Goal: Task Accomplishment & Management: Use online tool/utility

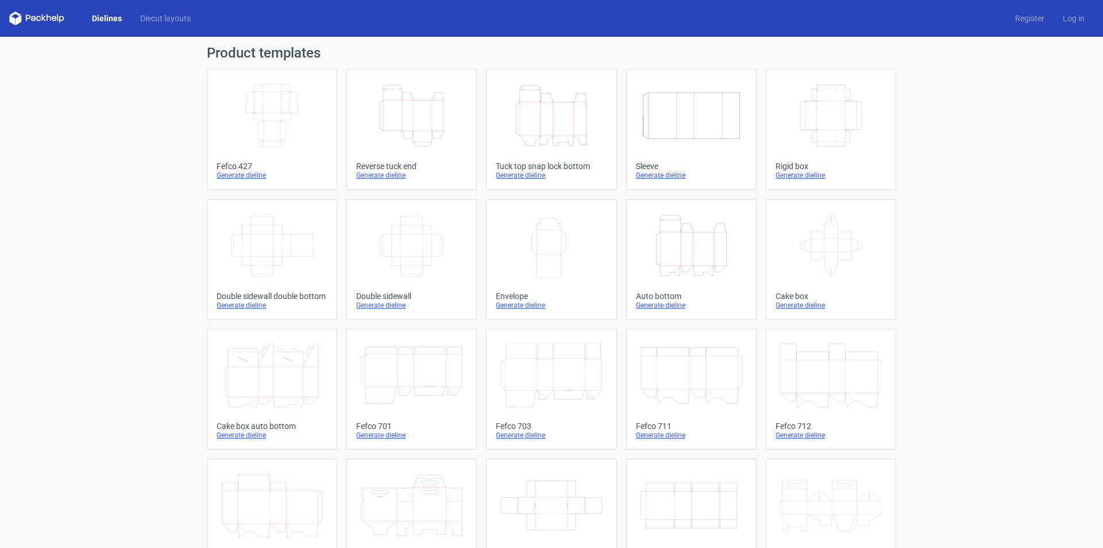
click at [403, 134] on icon "Height Depth Width" at bounding box center [412, 115] width 102 height 64
click at [677, 240] on icon "Height Depth Width" at bounding box center [692, 245] width 102 height 64
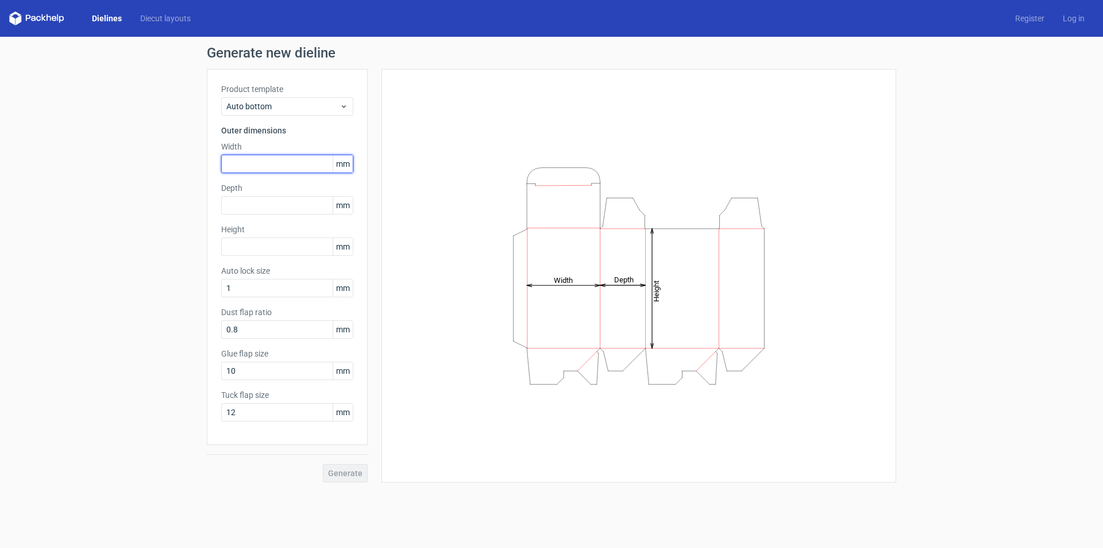
click at [326, 165] on input "text" at bounding box center [287, 164] width 132 height 18
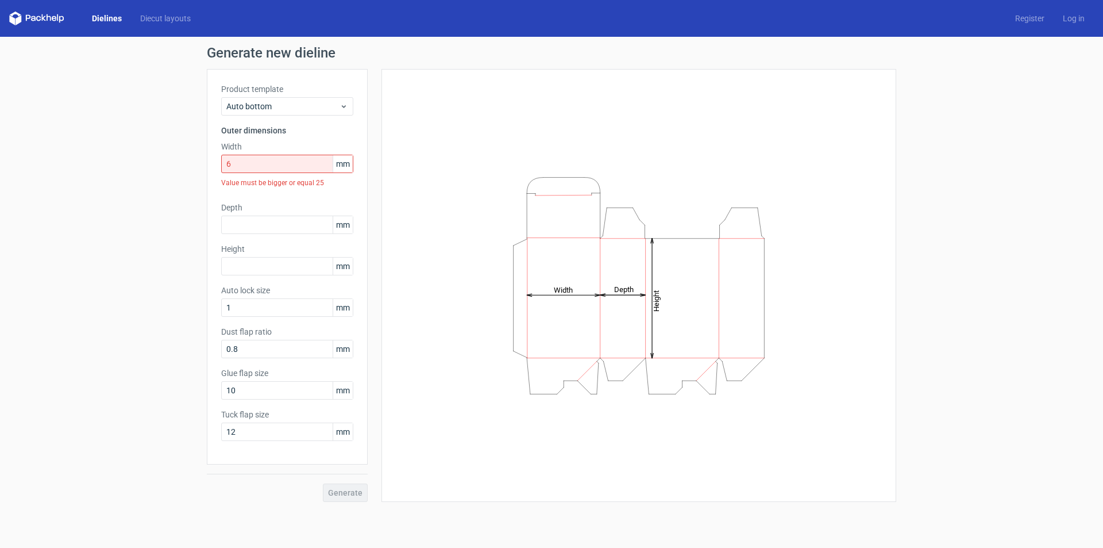
drag, startPoint x: 248, startPoint y: 174, endPoint x: 257, endPoint y: 160, distance: 16.6
click at [249, 172] on div "Width 6 mm Value must be bigger or equal 25" at bounding box center [287, 167] width 132 height 52
click at [257, 160] on input "6" at bounding box center [287, 164] width 132 height 18
type input "65"
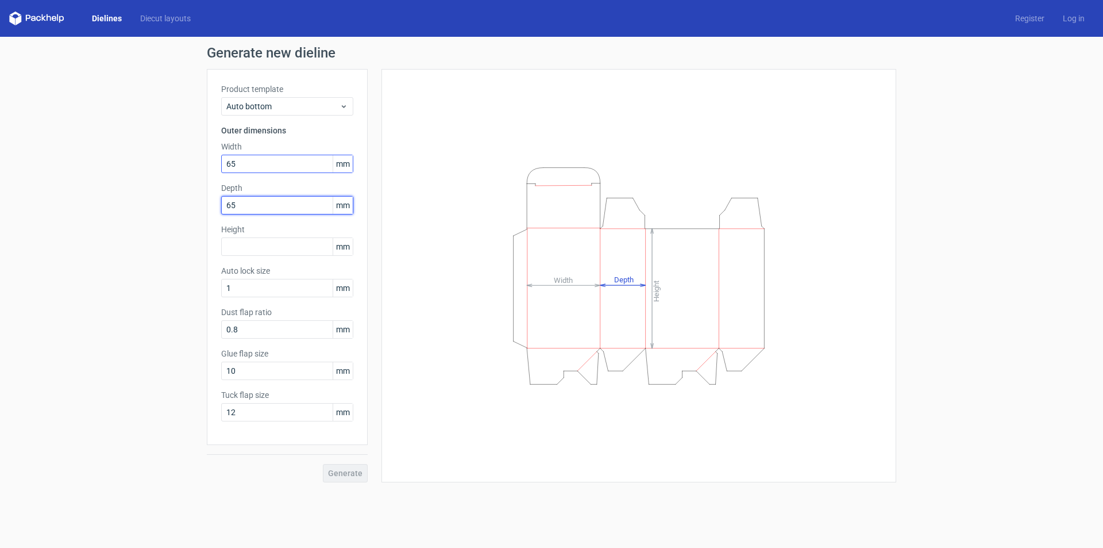
type input "65"
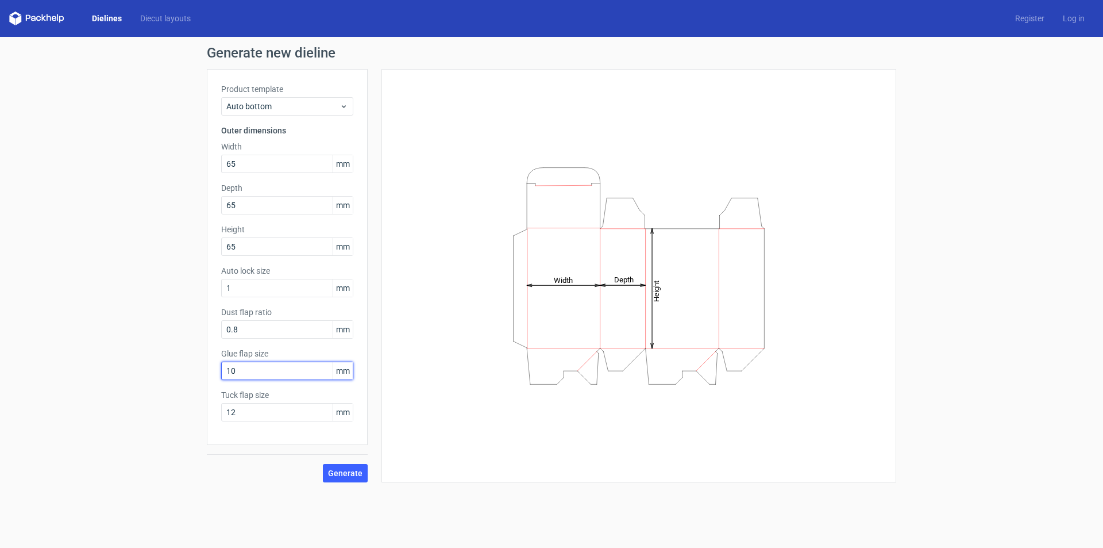
drag, startPoint x: 290, startPoint y: 372, endPoint x: 143, endPoint y: 372, distance: 147.1
click at [143, 372] on div "Generate new dieline Product template Auto bottom Outer dimensions Width 65 mm …" at bounding box center [551, 264] width 1103 height 454
type input "12"
type input "15"
click at [356, 470] on span "Generate" at bounding box center [345, 473] width 34 height 8
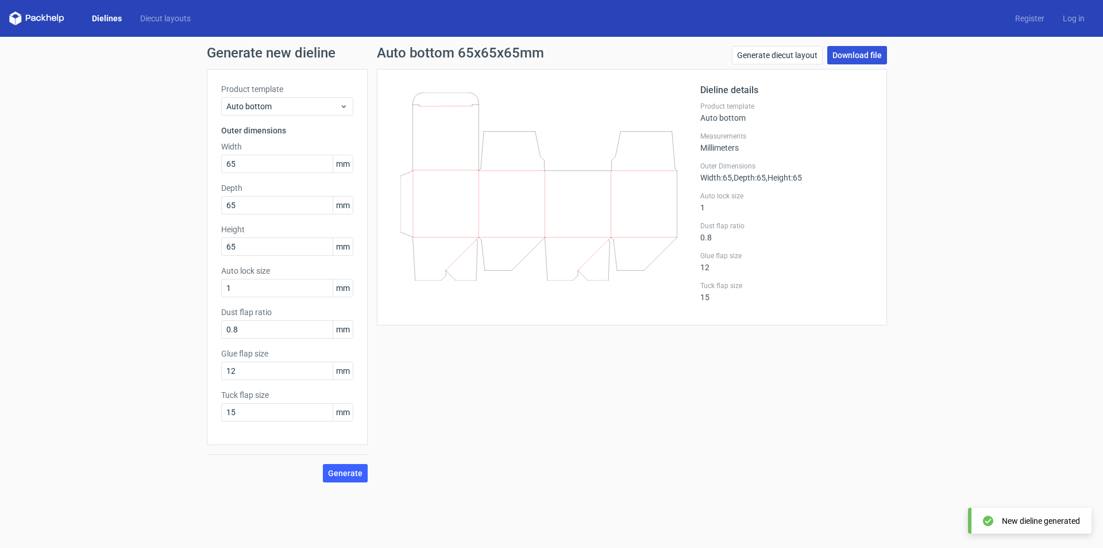
click at [863, 57] on link "Download file" at bounding box center [857, 55] width 60 height 18
